Goal: Find contact information: Find contact information

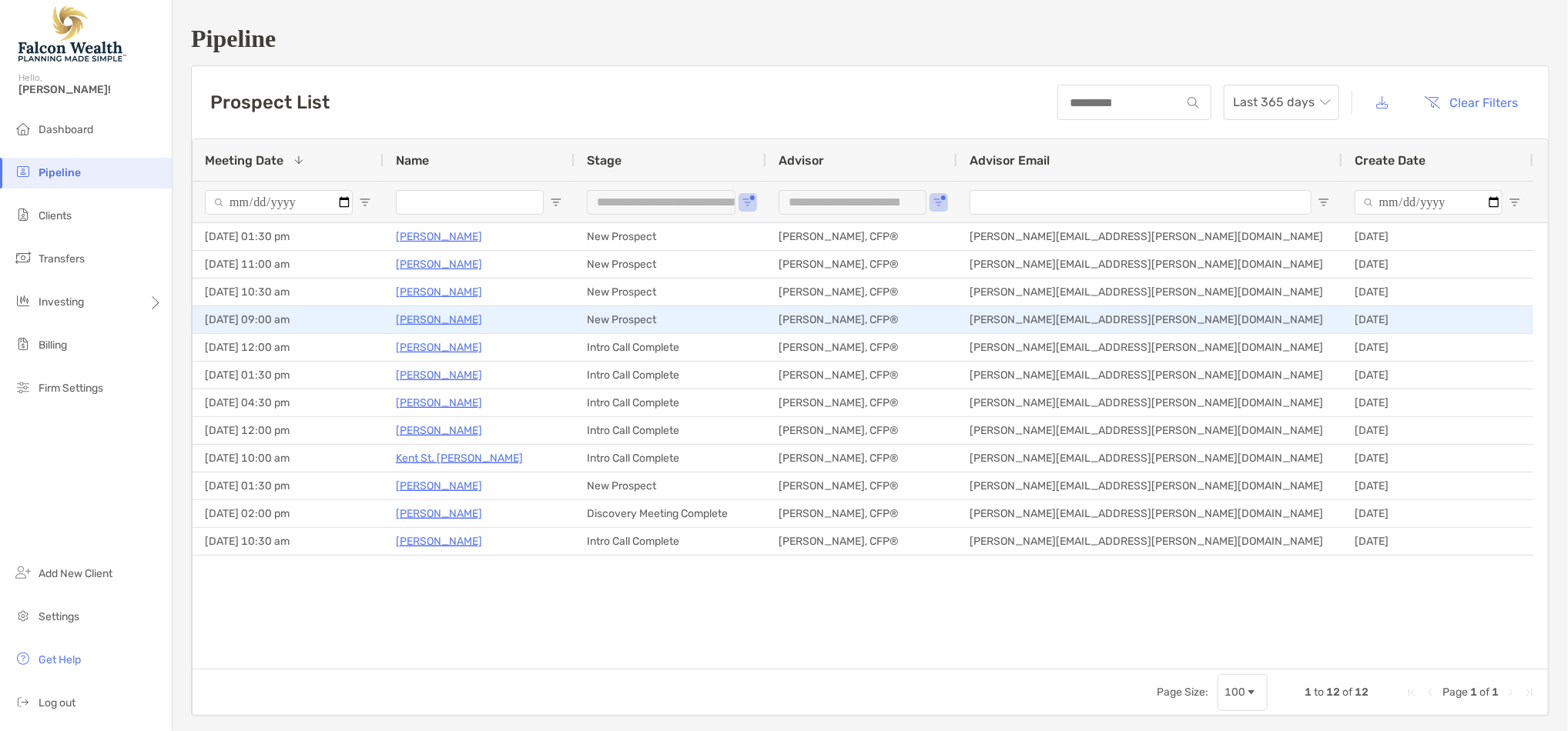
click at [441, 319] on p "[PERSON_NAME]" at bounding box center [439, 320] width 86 height 20
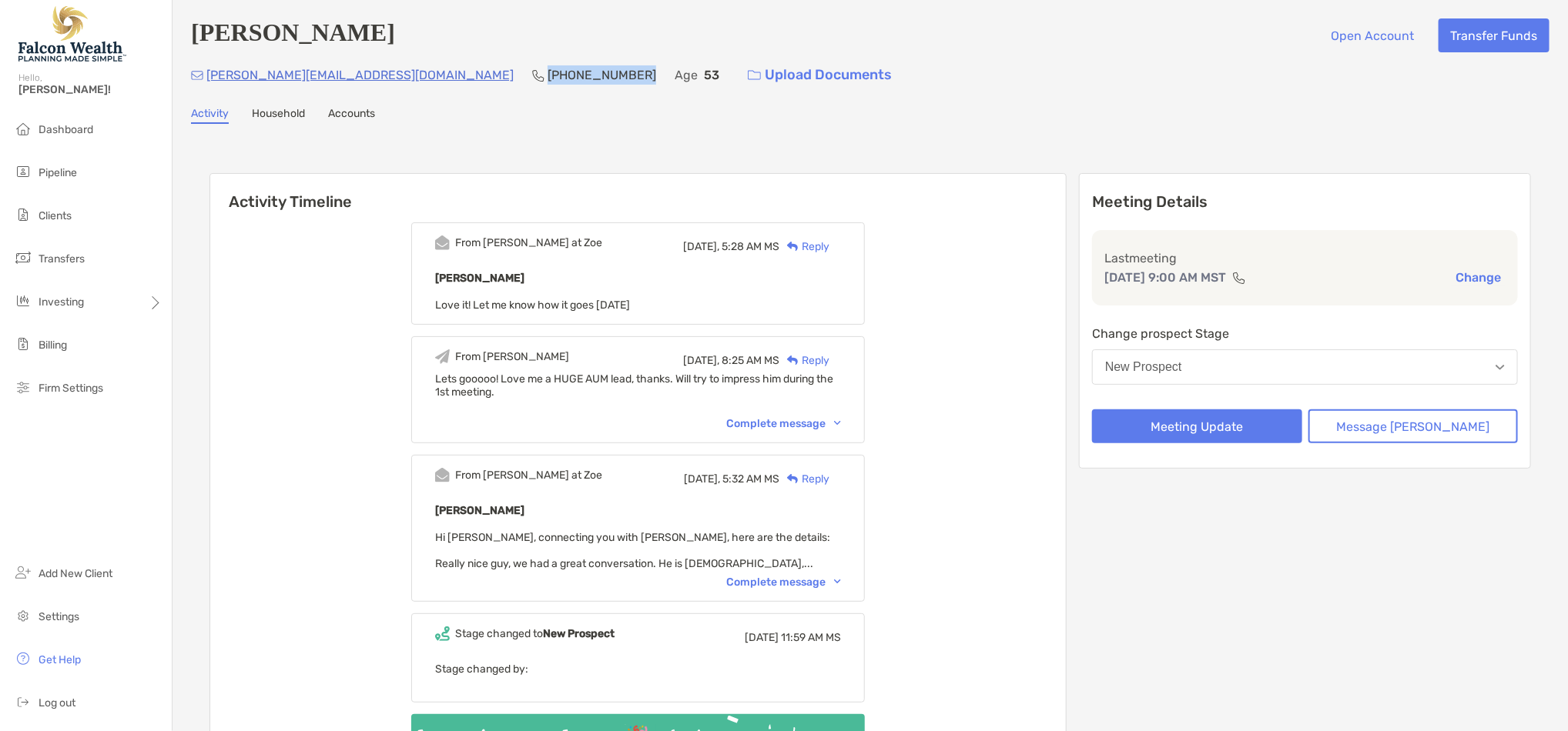
drag, startPoint x: 460, startPoint y: 75, endPoint x: 375, endPoint y: 80, distance: 85.1
click at [532, 80] on div "(507) 351-7002" at bounding box center [594, 74] width 124 height 33
click at [841, 582] on div "Complete message" at bounding box center [784, 583] width 114 height 13
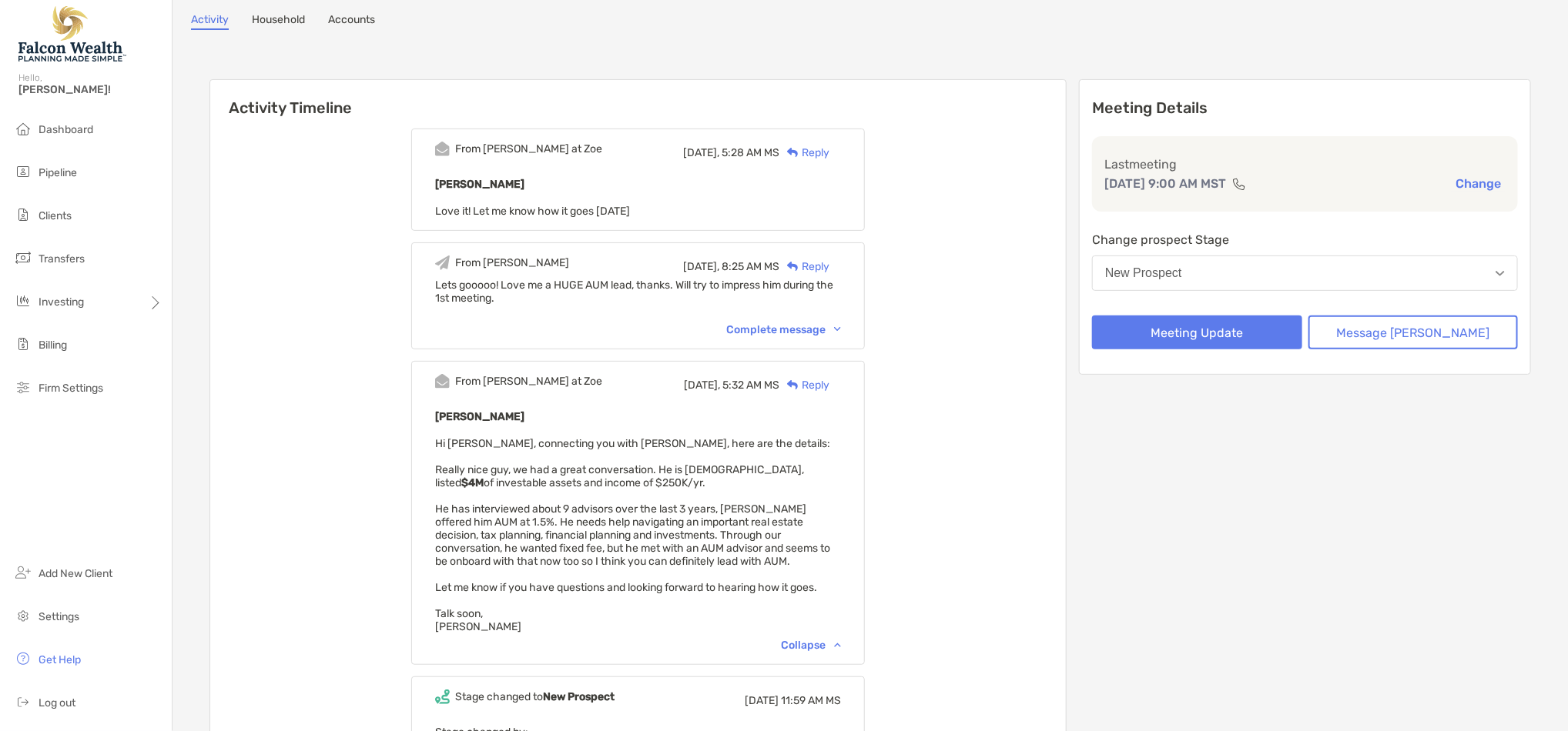
scroll to position [97, 0]
click at [239, 511] on div "From Paul at Zoe Today, 5:28 AM MS Reply Richard Brown Love it! Let me know how…" at bounding box center [638, 498] width 856 height 769
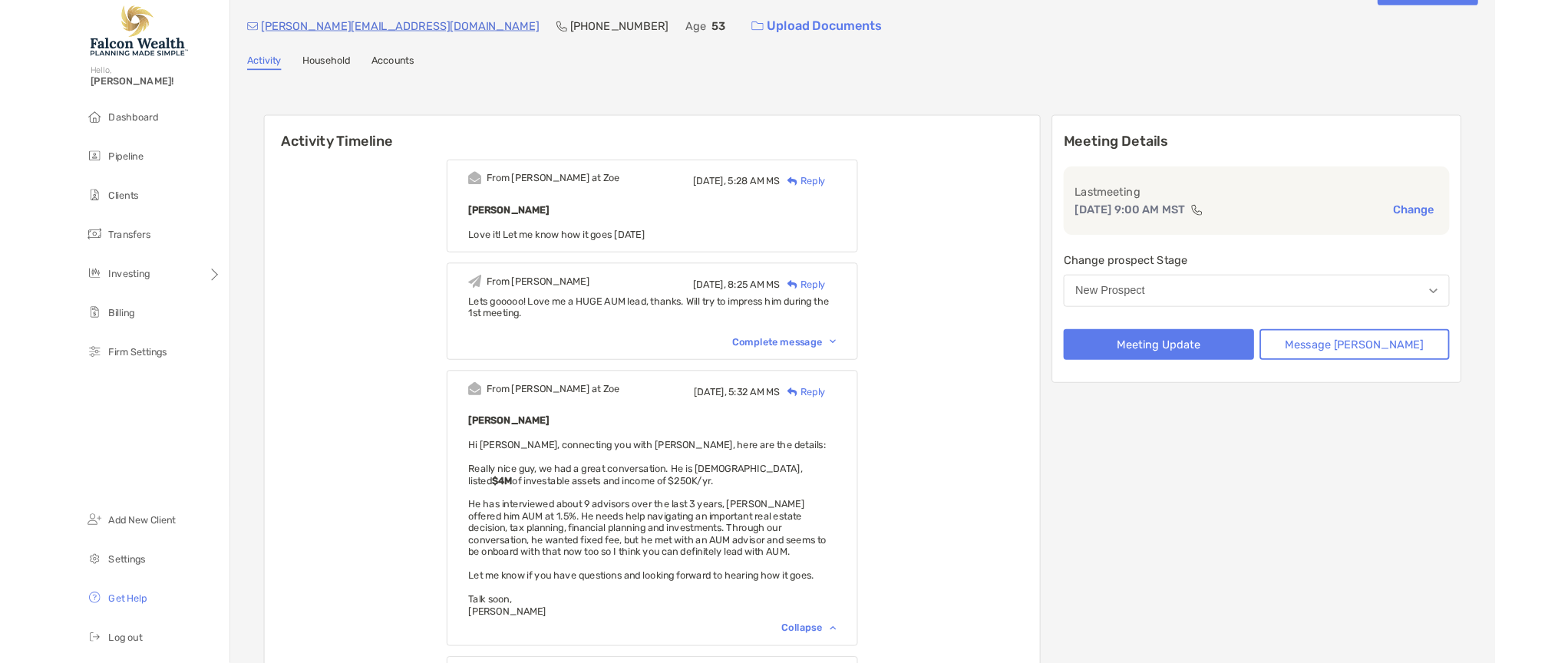
scroll to position [0, 0]
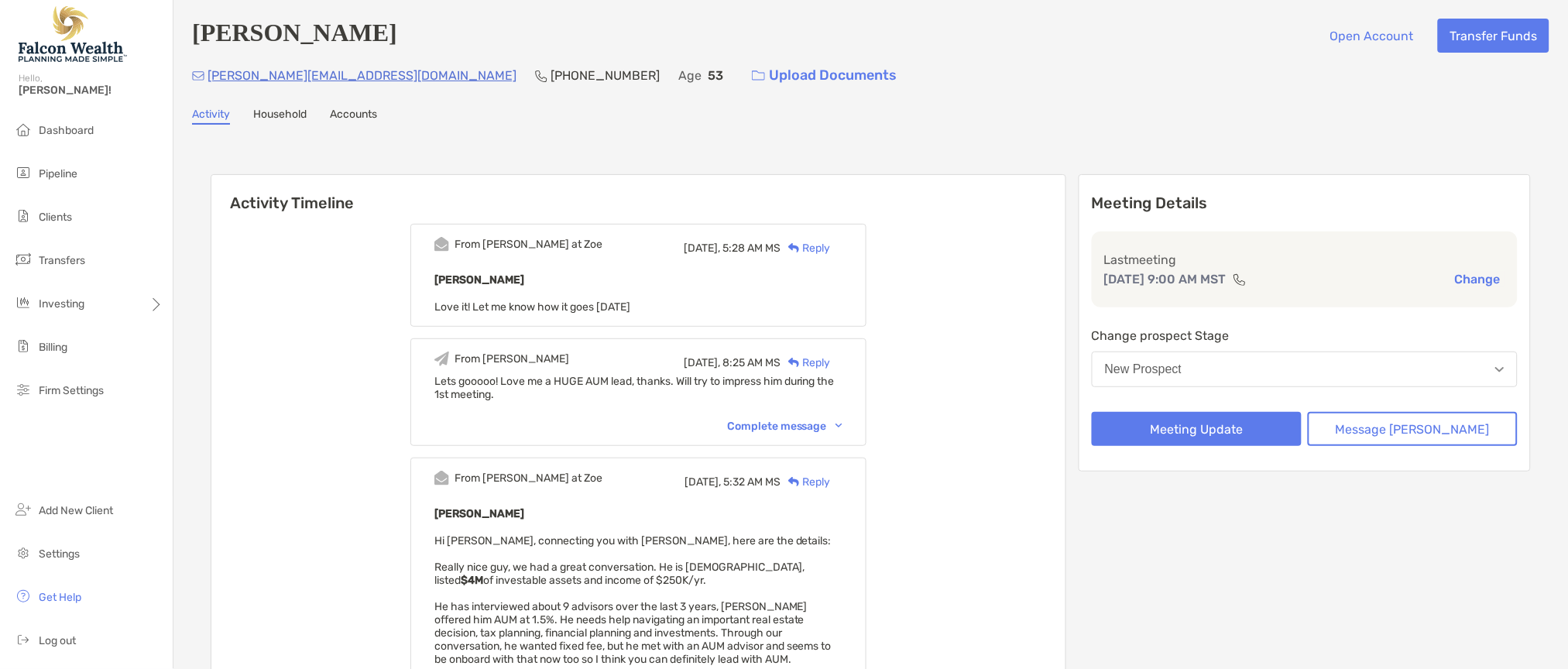
click at [1372, 627] on div "Meeting Details Last meeting Oct 10, 9:00 AM MST Change Change prospect Stage N…" at bounding box center [1305, 580] width 452 height 811
click at [217, 167] on div "Activity Timeline From Paul at Zoe Today, 5:28 AM MS Reply Richard Brown Love i…" at bounding box center [868, 581] width 1314 height 846
